Goal: Check status: Check status

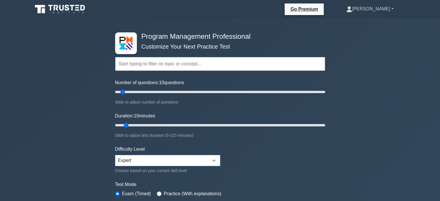
click at [370, 10] on link "[PERSON_NAME]" at bounding box center [370, 9] width 75 height 12
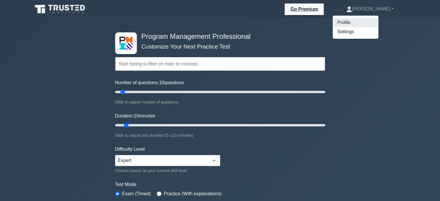
click at [365, 22] on link "Profile" at bounding box center [356, 22] width 46 height 9
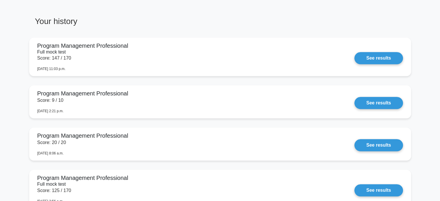
scroll to position [449, 0]
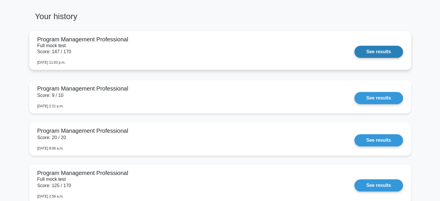
click at [369, 51] on link "See results" at bounding box center [378, 52] width 48 height 12
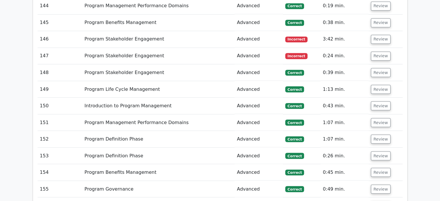
scroll to position [3283, 0]
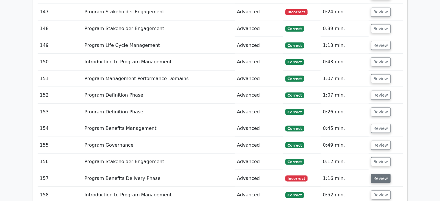
click at [374, 174] on button "Review" at bounding box center [381, 178] width 20 height 9
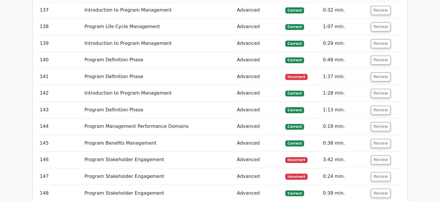
scroll to position [3115, 0]
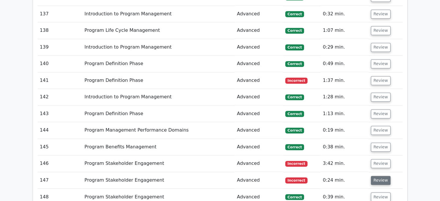
click at [374, 176] on button "Review" at bounding box center [381, 180] width 20 height 9
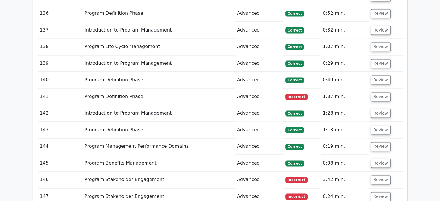
scroll to position [3106, 0]
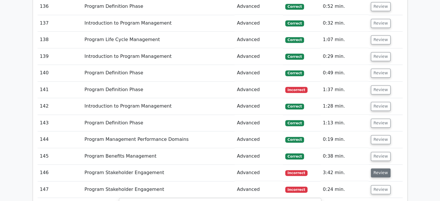
click at [382, 168] on button "Review" at bounding box center [381, 172] width 20 height 9
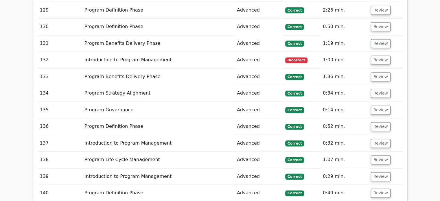
scroll to position [2970, 0]
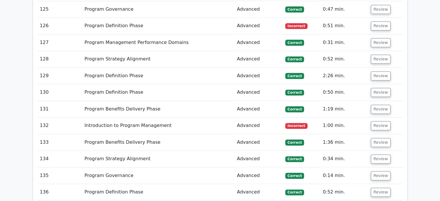
scroll to position [2934, 0]
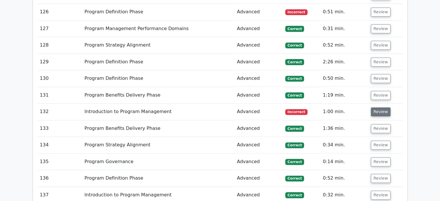
click at [380, 107] on button "Review" at bounding box center [381, 111] width 20 height 9
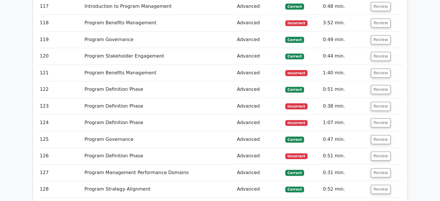
scroll to position [2784, 0]
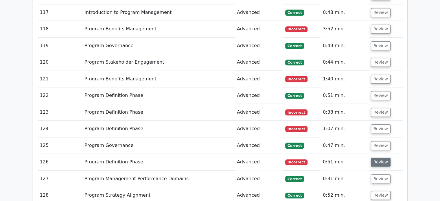
click at [382, 158] on button "Review" at bounding box center [381, 162] width 20 height 9
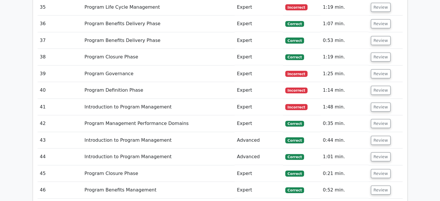
scroll to position [1387, 0]
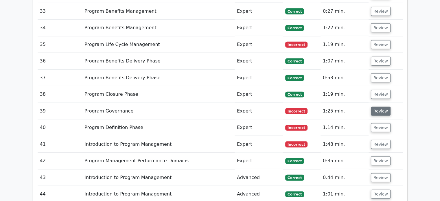
click at [379, 107] on button "Review" at bounding box center [381, 111] width 20 height 9
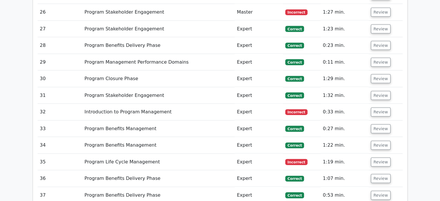
scroll to position [1301, 0]
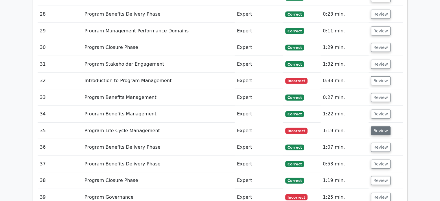
click at [380, 126] on button "Review" at bounding box center [381, 130] width 20 height 9
